Goal: Information Seeking & Learning: Learn about a topic

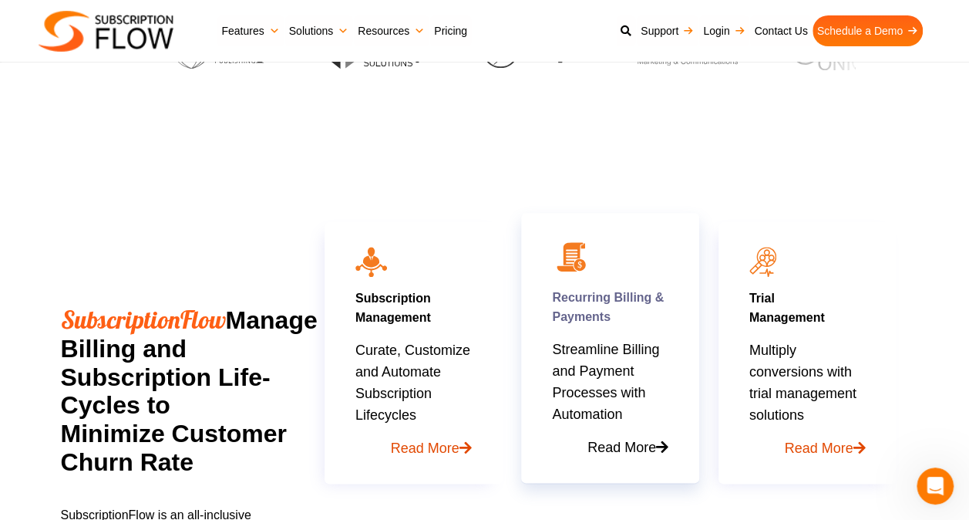
click at [602, 266] on div "Recurring Billing & Payments Streamline Billing and Payment Processes with Auto…" at bounding box center [610, 347] width 116 height 221
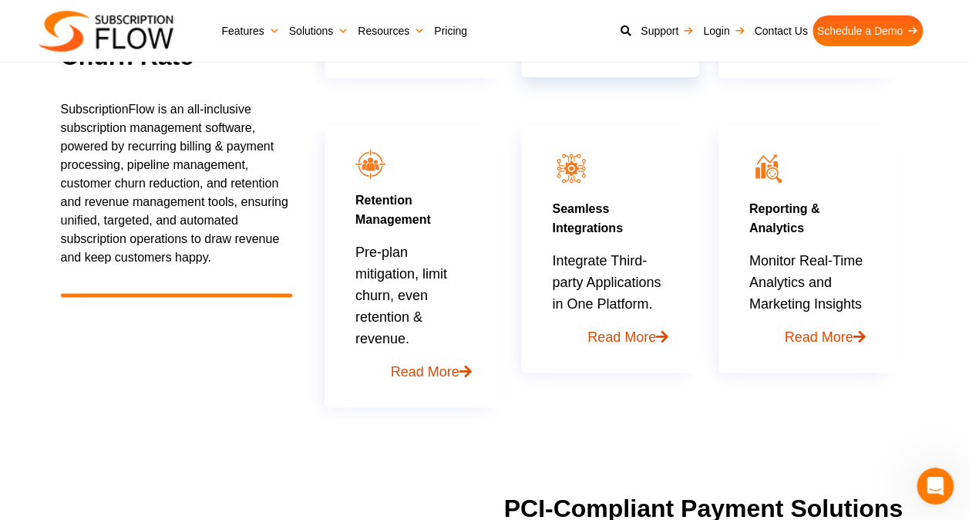
scroll to position [1079, 0]
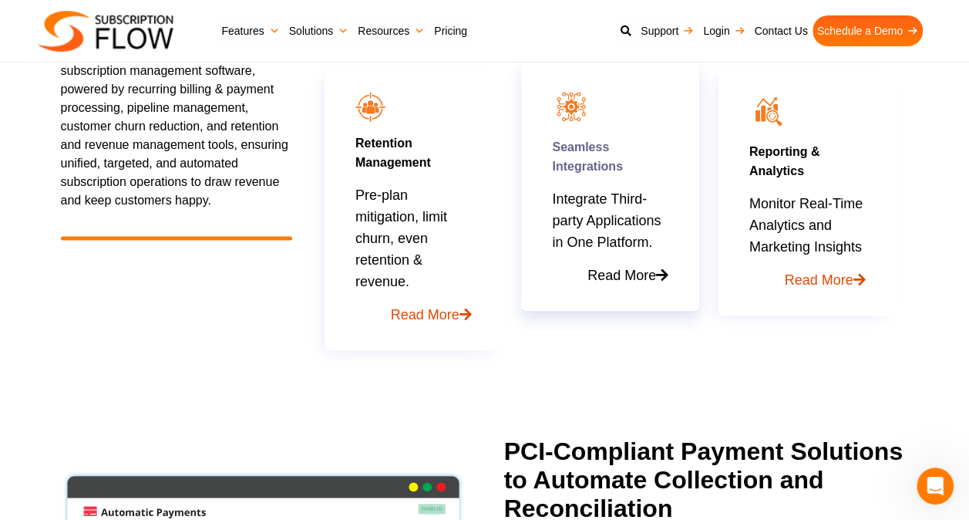
click at [628, 274] on link "Read More" at bounding box center [610, 269] width 116 height 33
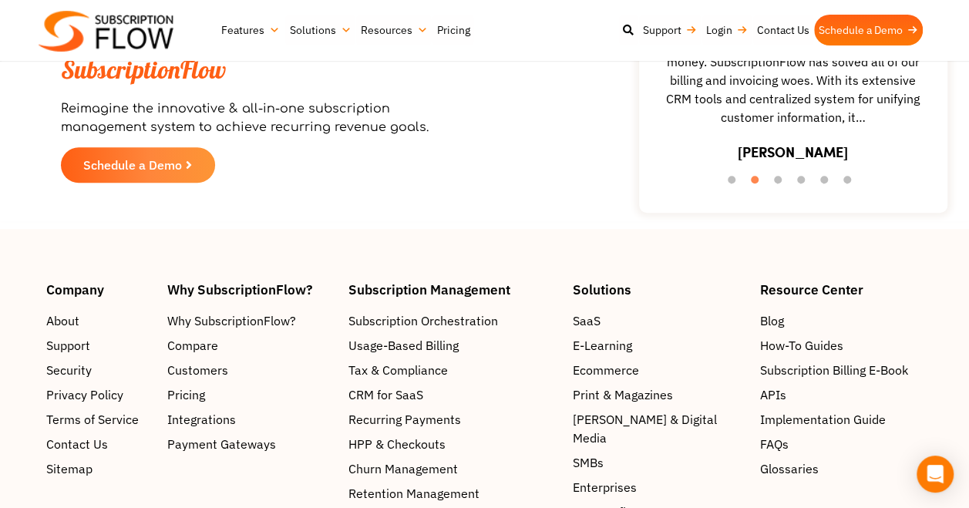
scroll to position [6169, 0]
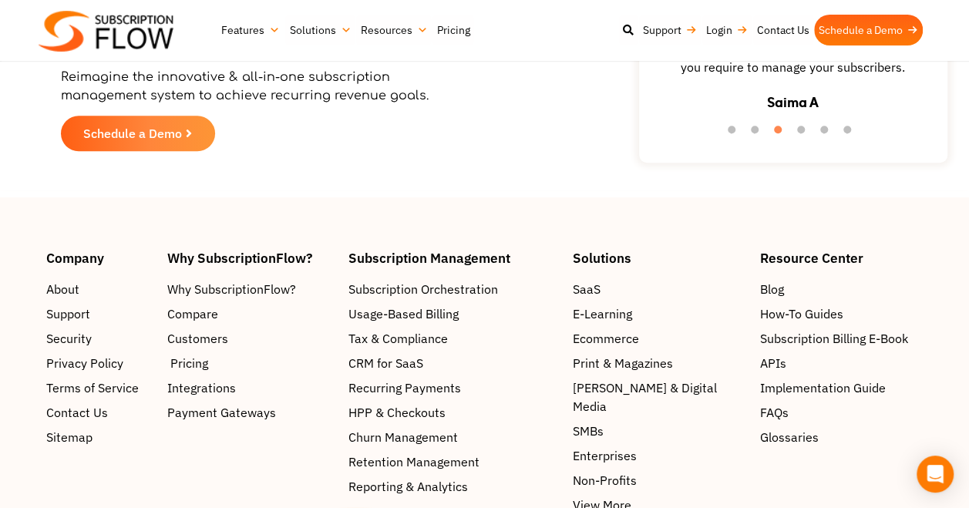
click at [183, 372] on span "Pricing" at bounding box center [189, 363] width 38 height 19
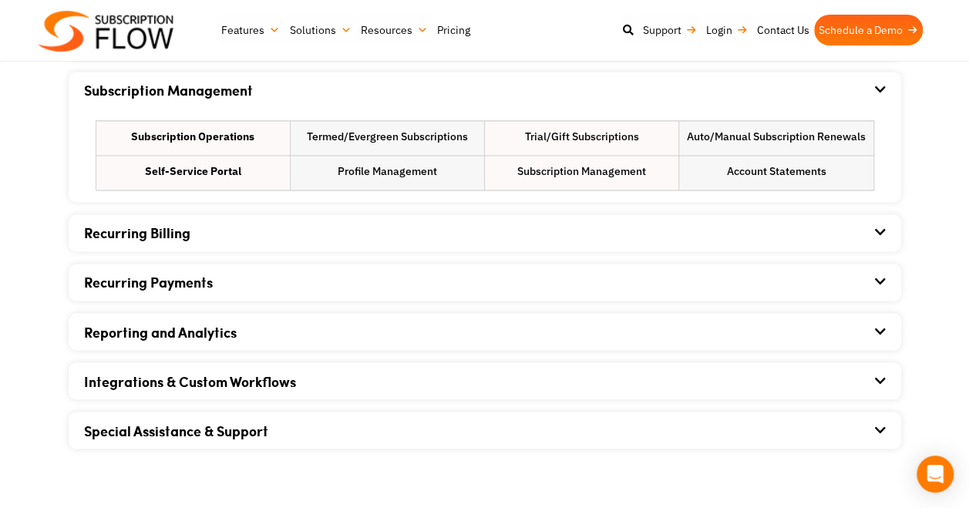
scroll to position [1157, 0]
